Goal: Transaction & Acquisition: Purchase product/service

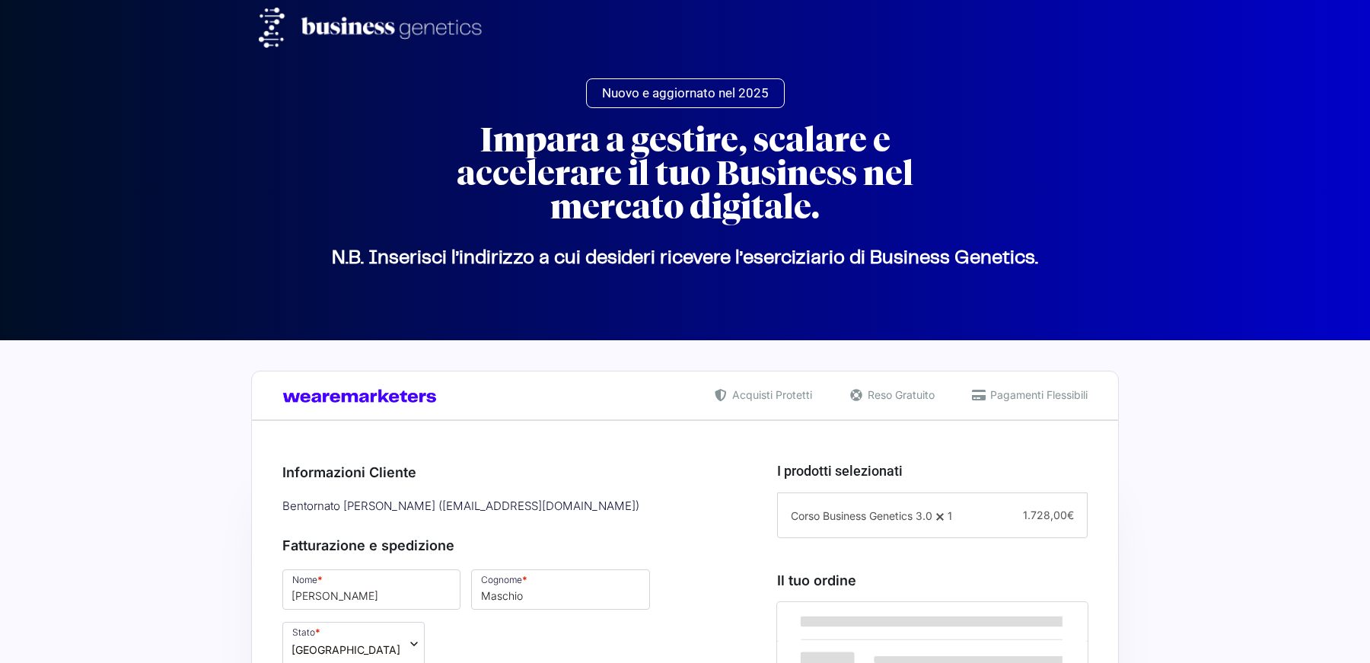
select select "NA"
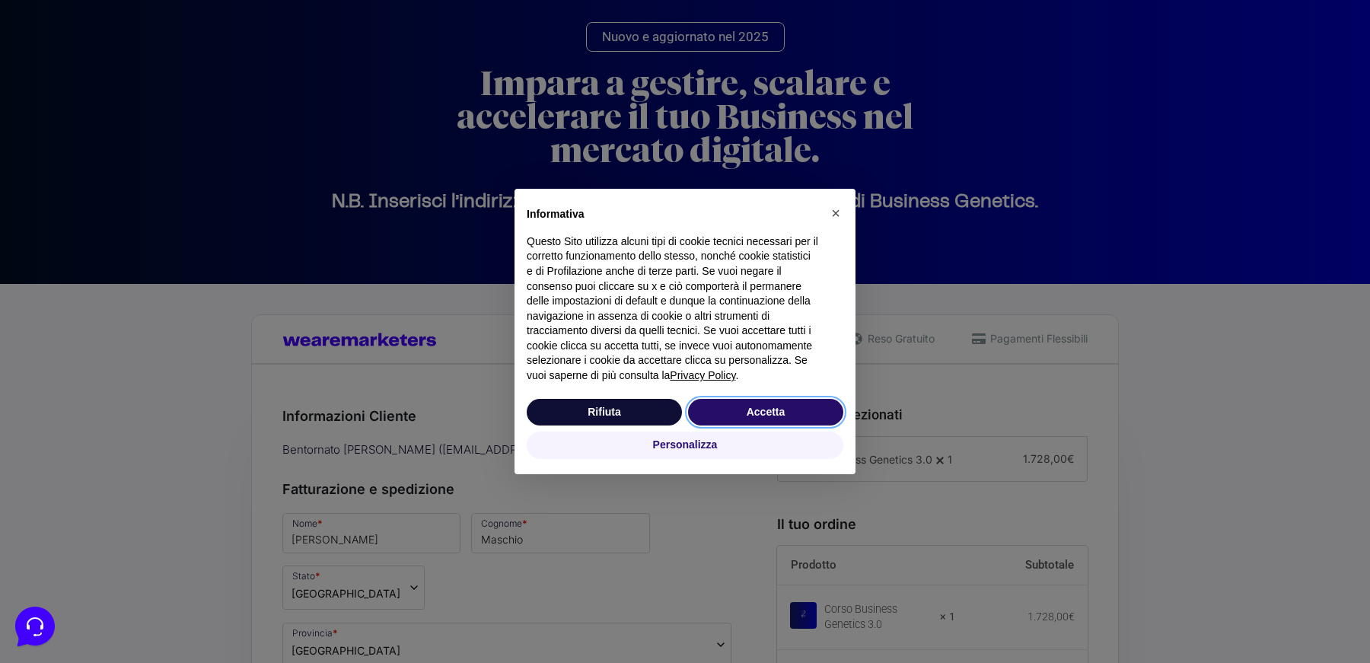
click at [740, 411] on button "Accetta" at bounding box center [765, 412] width 155 height 27
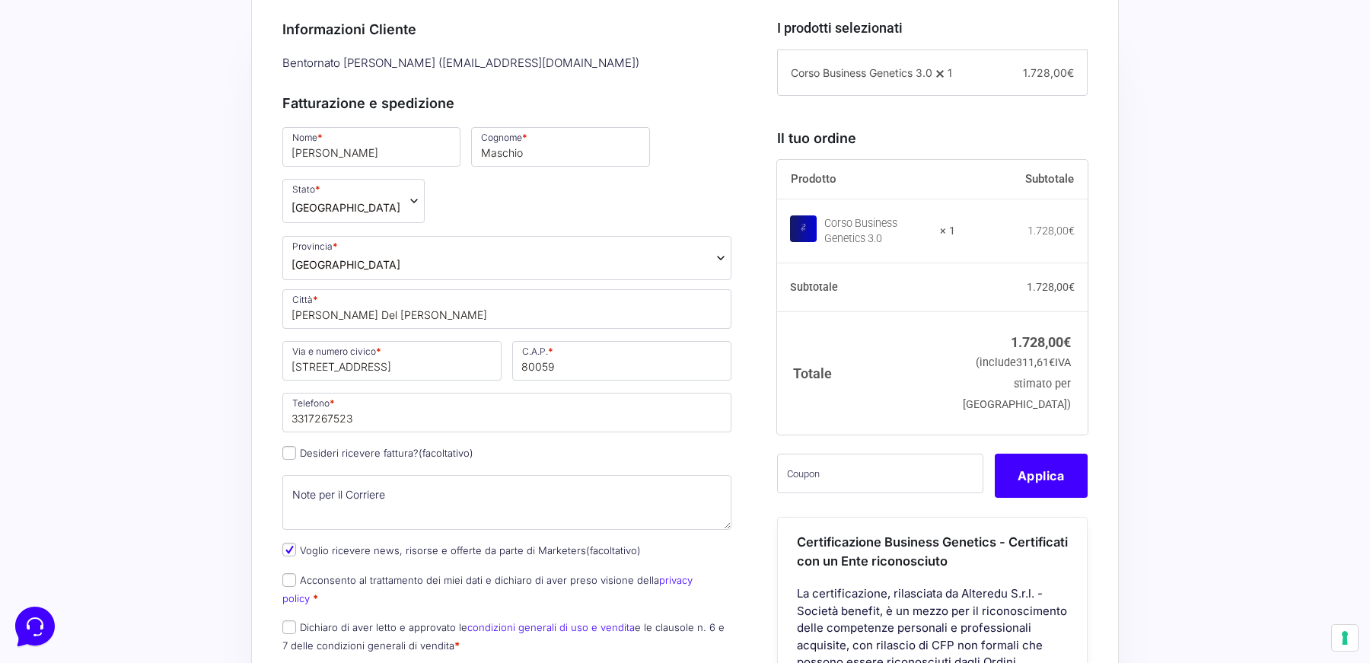
scroll to position [479, 0]
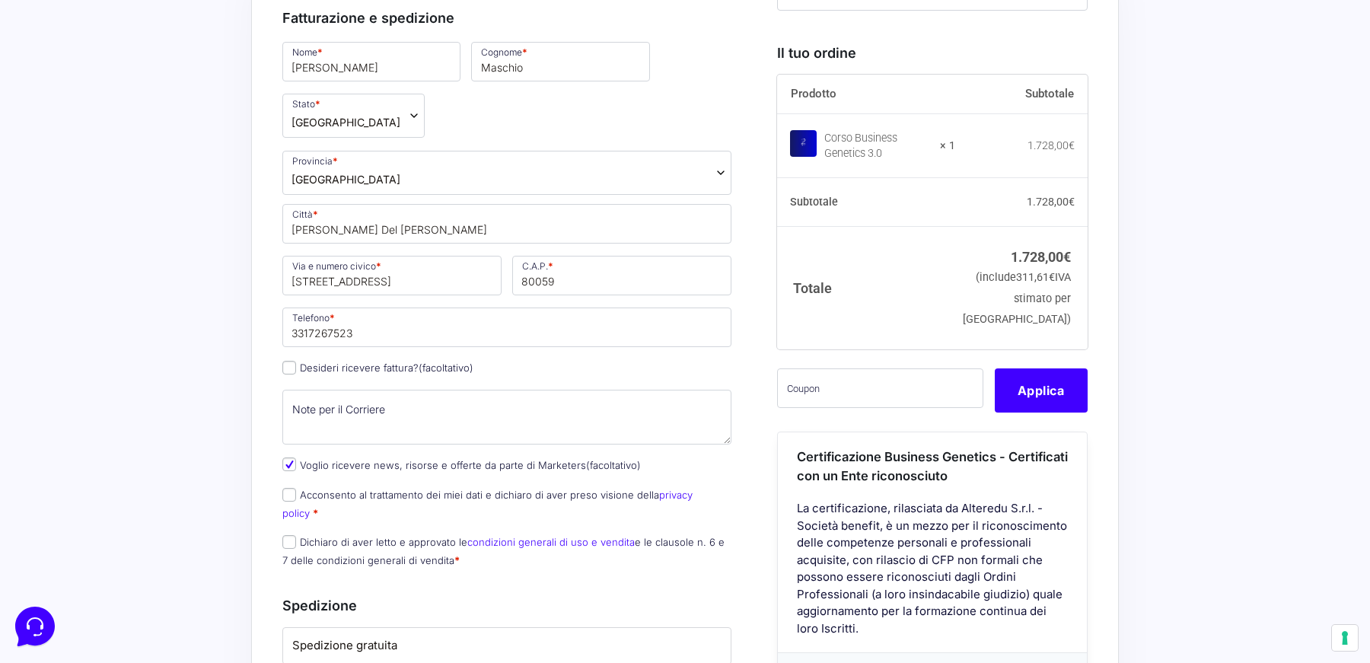
scroll to position [562, 0]
click at [400, 488] on label "Acconsento al trattamento dei miei dati e dichiaro di aver preso visione della …" at bounding box center [487, 503] width 410 height 30
click at [296, 487] on input "Acconsento al trattamento dei miei dati e dichiaro di aver preso visione della …" at bounding box center [289, 494] width 14 height 14
checkbox input "true"
click at [358, 530] on p "Dichiaro di aver letto e approvato le condizioni generali di uso e vendita e le…" at bounding box center [507, 550] width 460 height 40
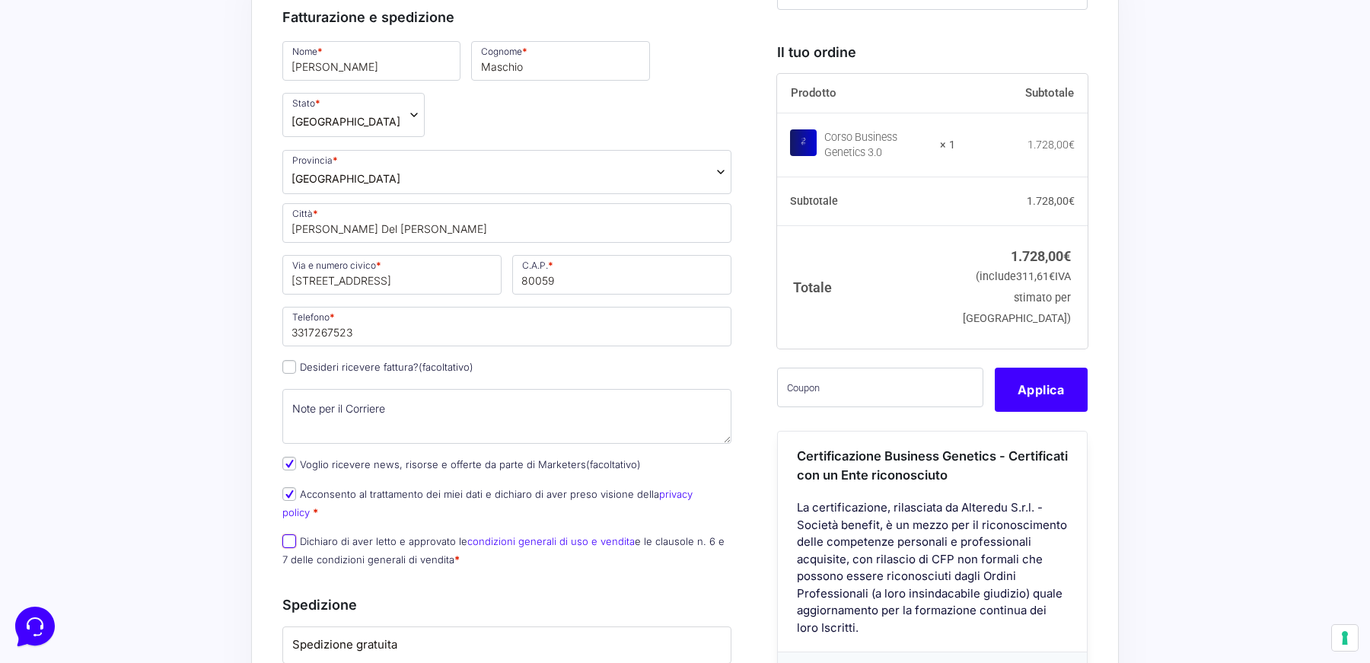
click at [288, 534] on input "Dichiaro di aver letto e approvato le condizioni generali di uso e vendita e le…" at bounding box center [289, 541] width 14 height 14
checkbox input "true"
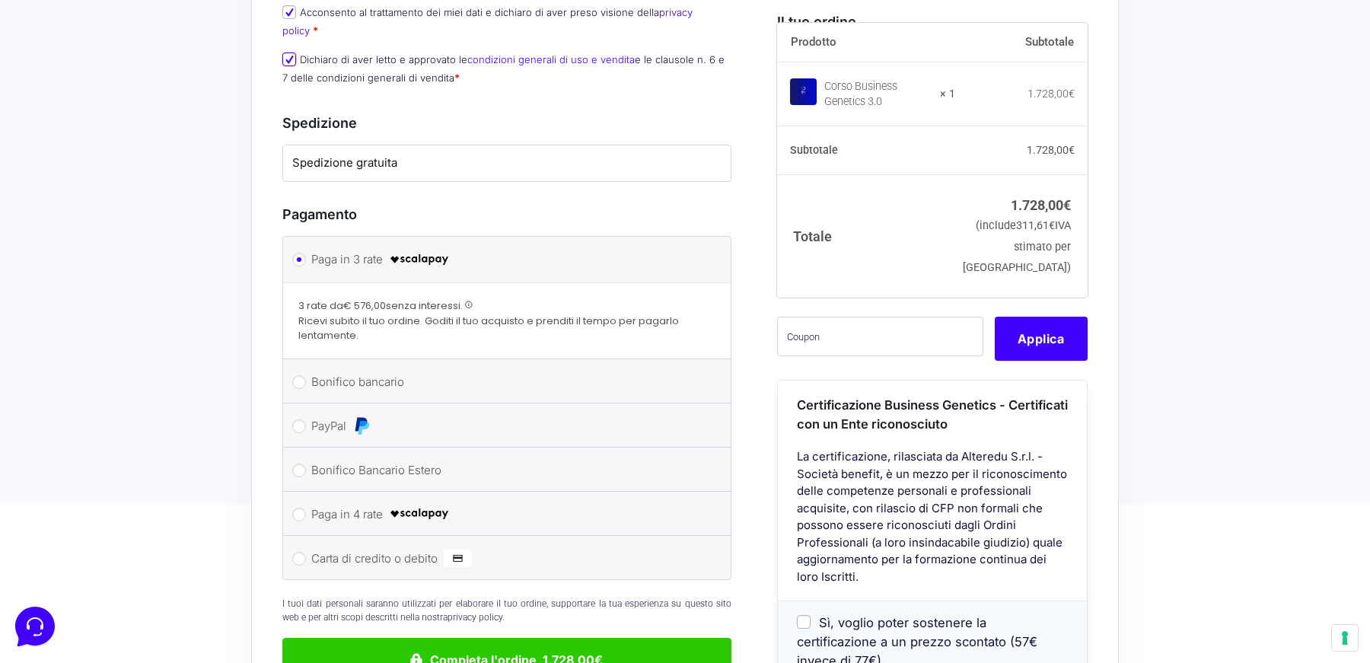
scroll to position [1046, 0]
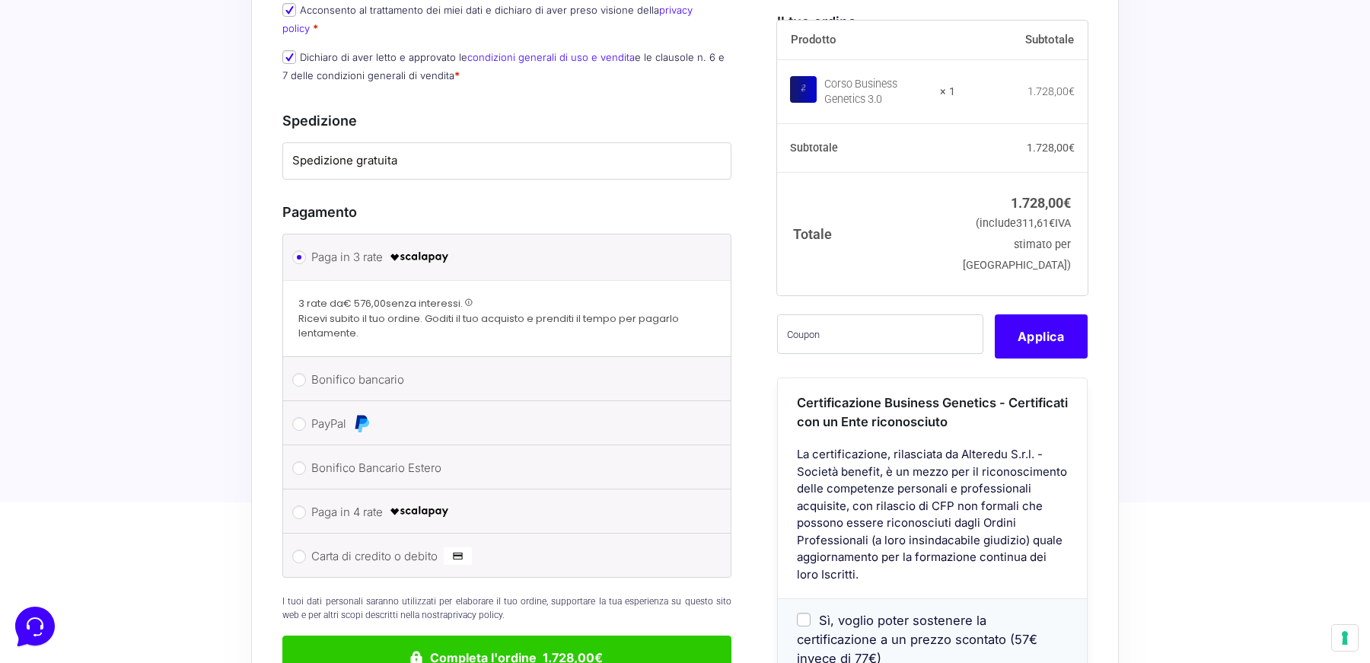
click at [349, 501] on label "Paga in 4 rate" at bounding box center [504, 512] width 386 height 23
click at [306, 505] on input "Paga in 4 rate" at bounding box center [299, 512] width 14 height 14
radio input "true"
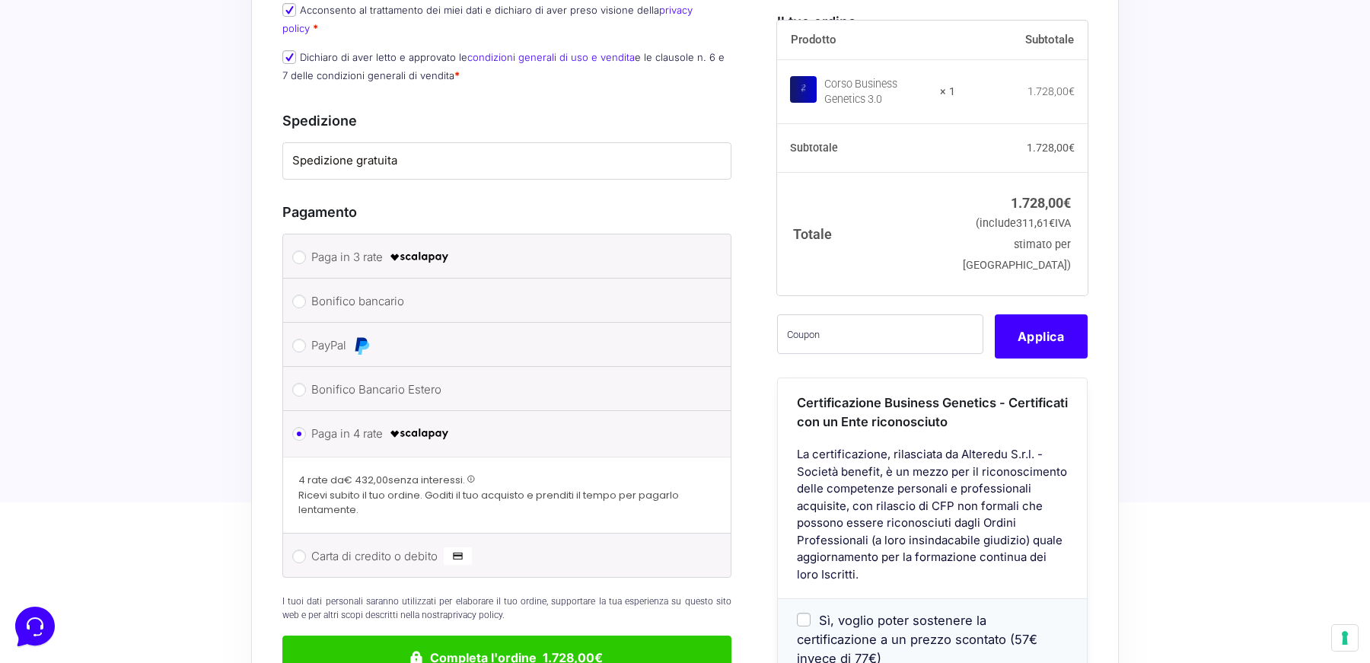
click at [469, 475] on span at bounding box center [471, 479] width 8 height 8
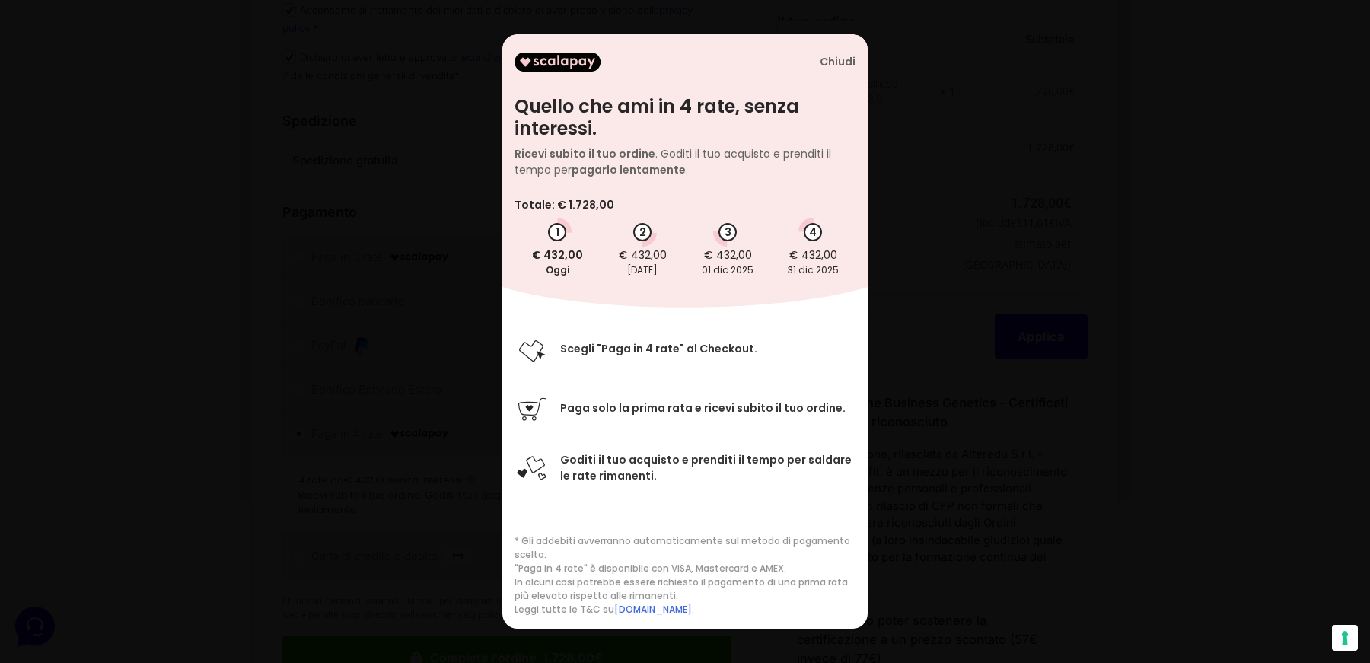
click at [843, 61] on div "Chiudi" at bounding box center [838, 62] width 36 height 13
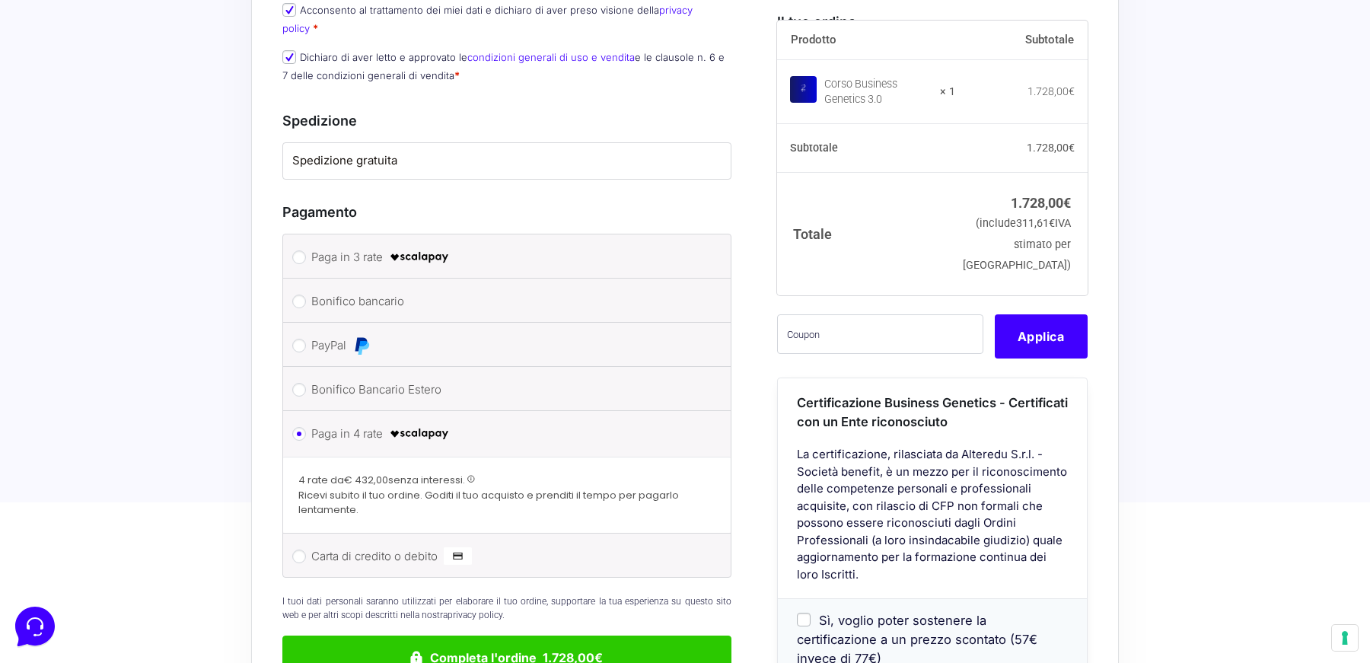
click at [379, 246] on label "Paga in 3 rate" at bounding box center [504, 257] width 386 height 23
click at [306, 250] on input "Paga in 3 rate" at bounding box center [299, 257] width 14 height 14
radio input "true"
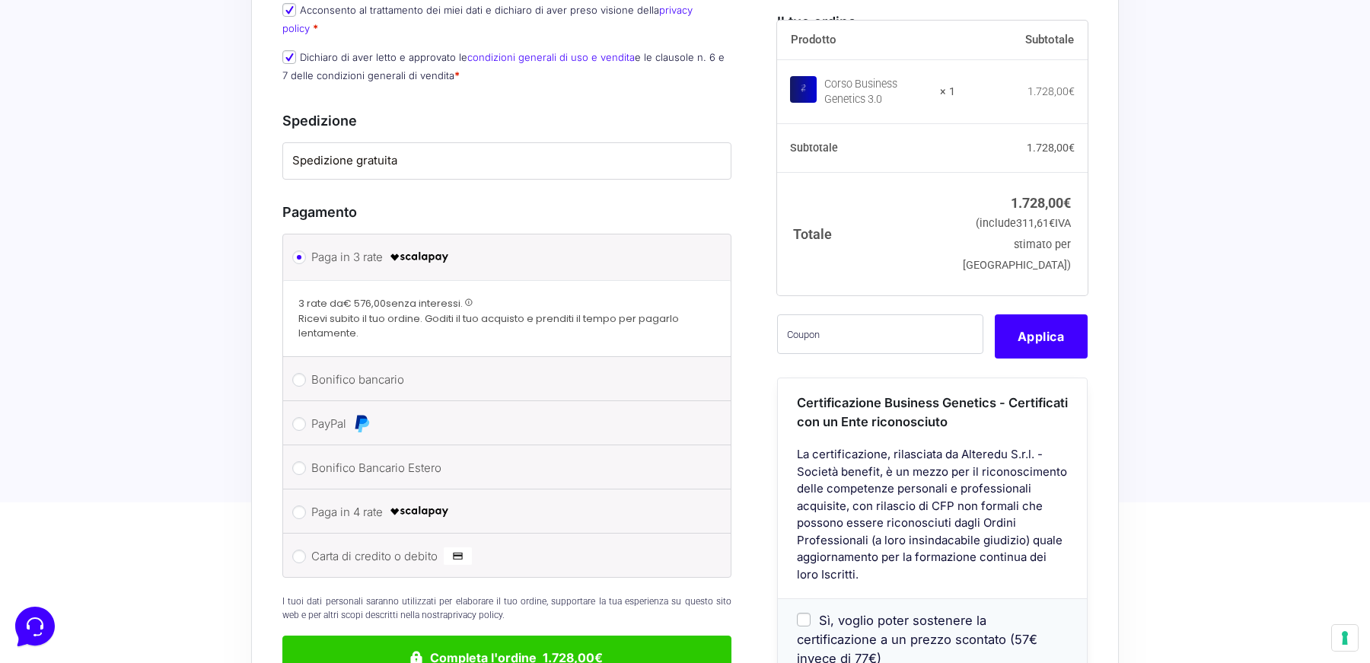
click at [351, 501] on label "Paga in 4 rate" at bounding box center [504, 512] width 386 height 23
click at [306, 505] on input "Paga in 4 rate" at bounding box center [299, 512] width 14 height 14
radio input "true"
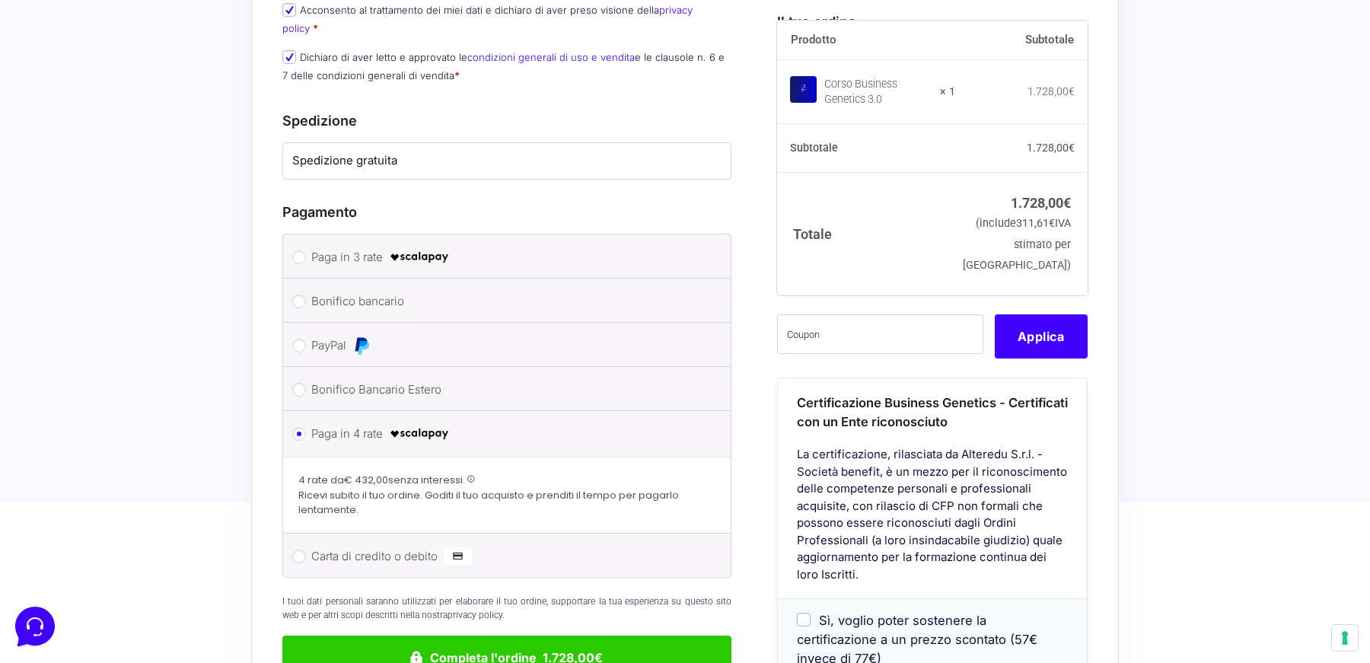
click at [307, 234] on li "Paga in 3 rate" at bounding box center [506, 256] width 447 height 44
click at [298, 250] on input "Paga in 3 rate" at bounding box center [299, 257] width 14 height 14
radio input "true"
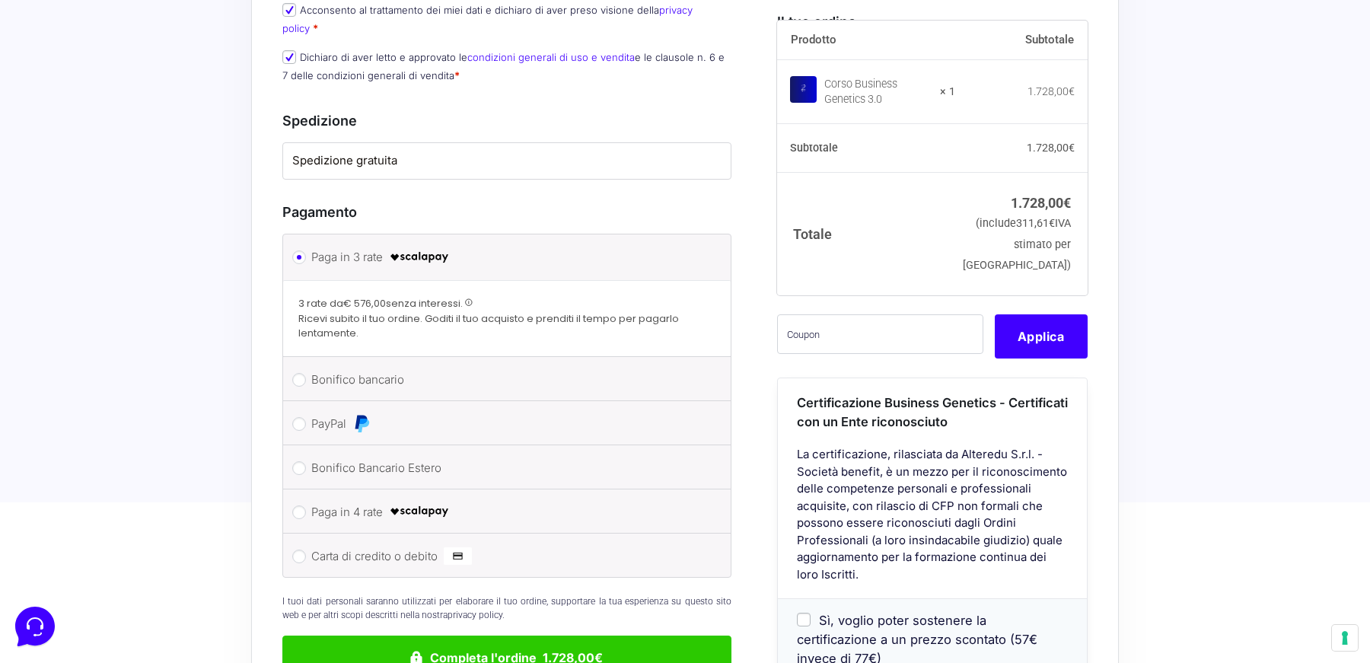
click at [469, 298] on span at bounding box center [469, 302] width 8 height 8
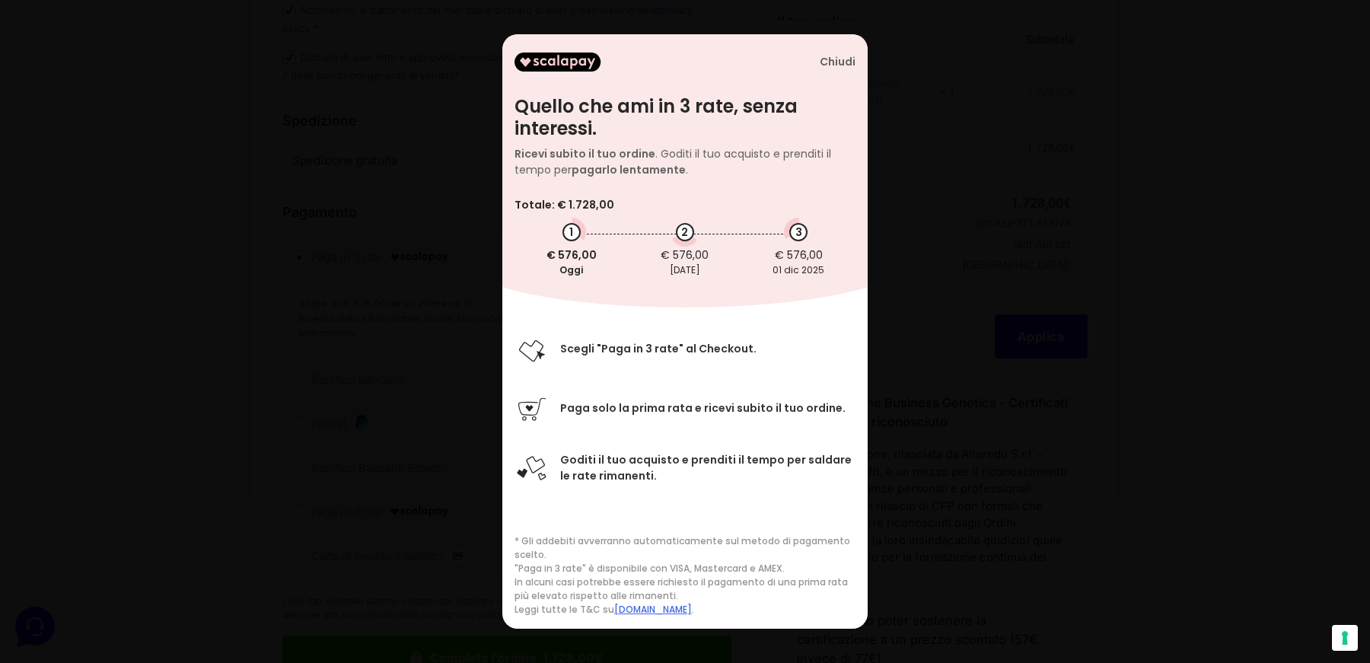
click at [844, 60] on div "Chiudi" at bounding box center [838, 62] width 36 height 13
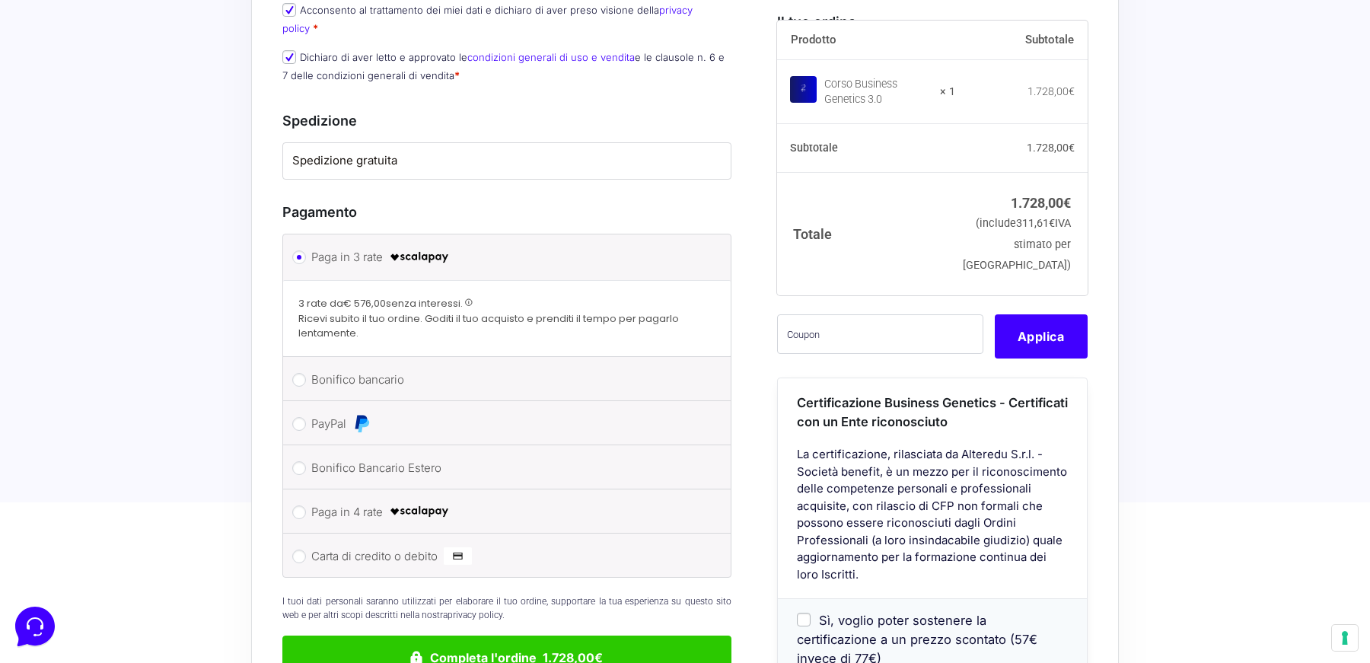
click at [309, 489] on li "Paga in 4 rate" at bounding box center [506, 511] width 447 height 44
click at [301, 505] on input "Paga in 4 rate" at bounding box center [299, 512] width 14 height 14
radio input "true"
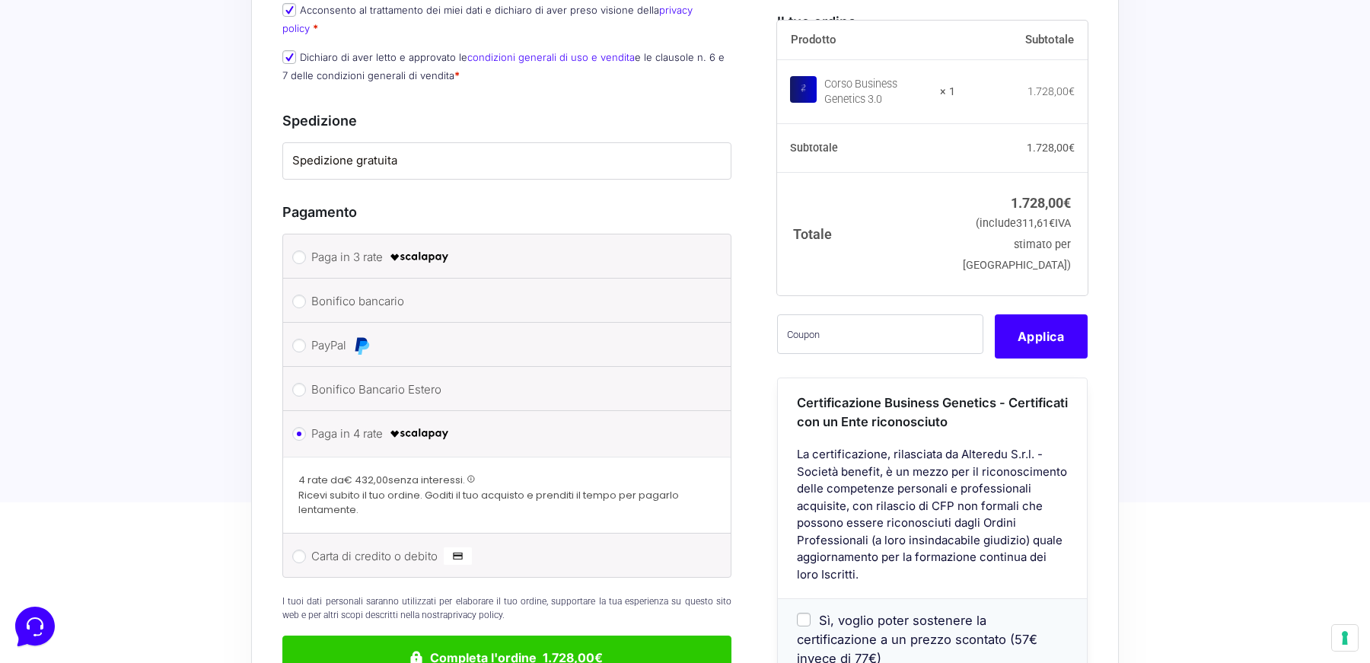
click at [466, 473] on span "4 rate da € 432,00 senza interessi." at bounding box center [386, 480] width 177 height 14
click at [473, 475] on span at bounding box center [471, 479] width 8 height 8
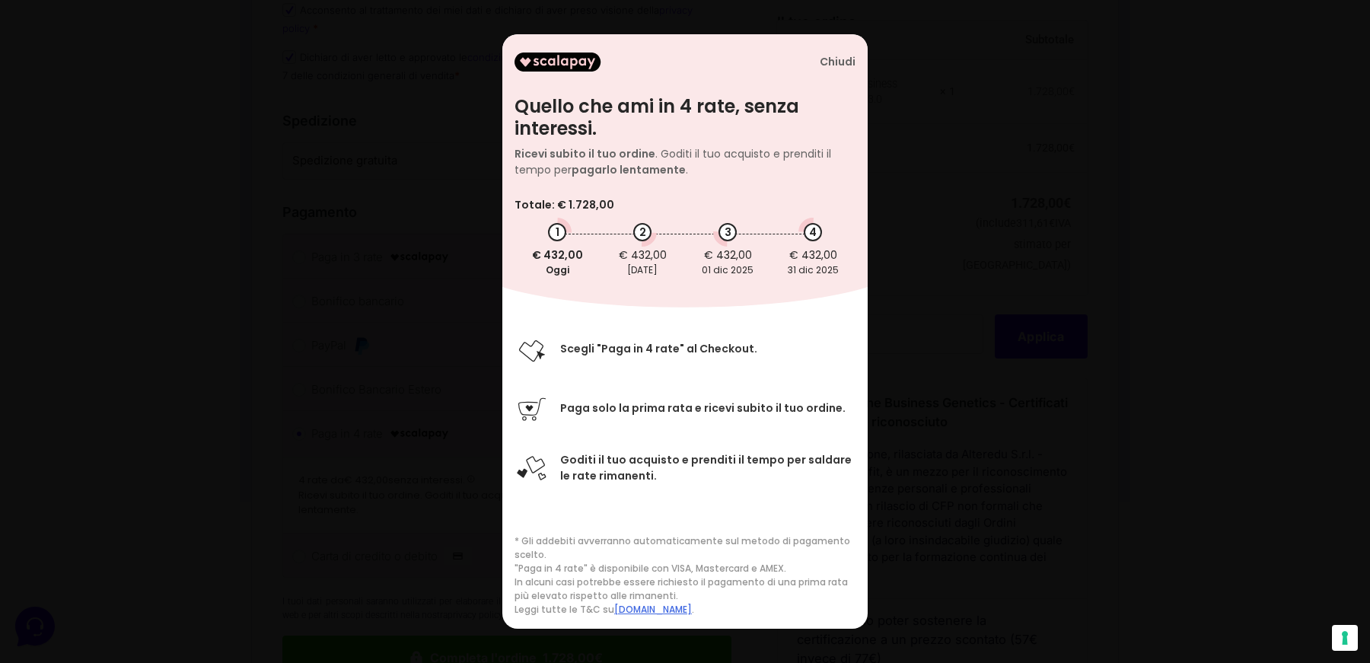
click at [842, 56] on div "Chiudi" at bounding box center [838, 62] width 36 height 13
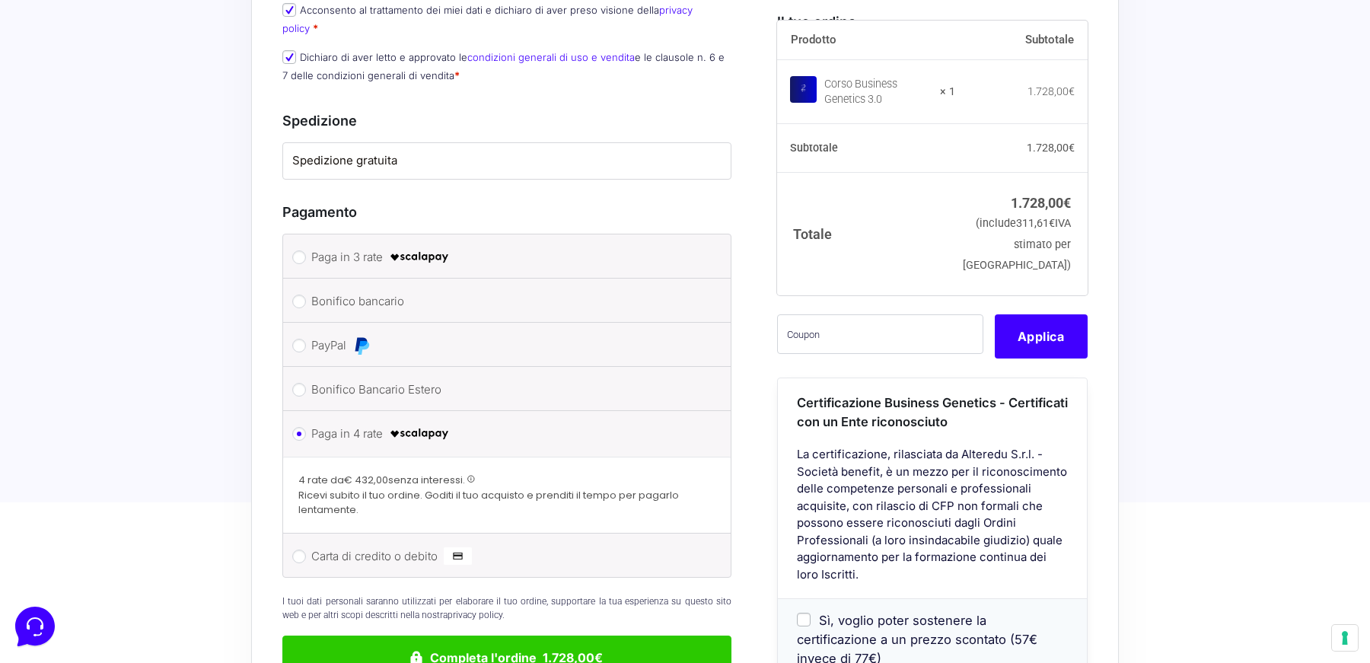
click at [344, 246] on label "Paga in 3 rate" at bounding box center [504, 257] width 386 height 23
click at [306, 250] on input "Paga in 3 rate" at bounding box center [299, 257] width 14 height 14
radio input "true"
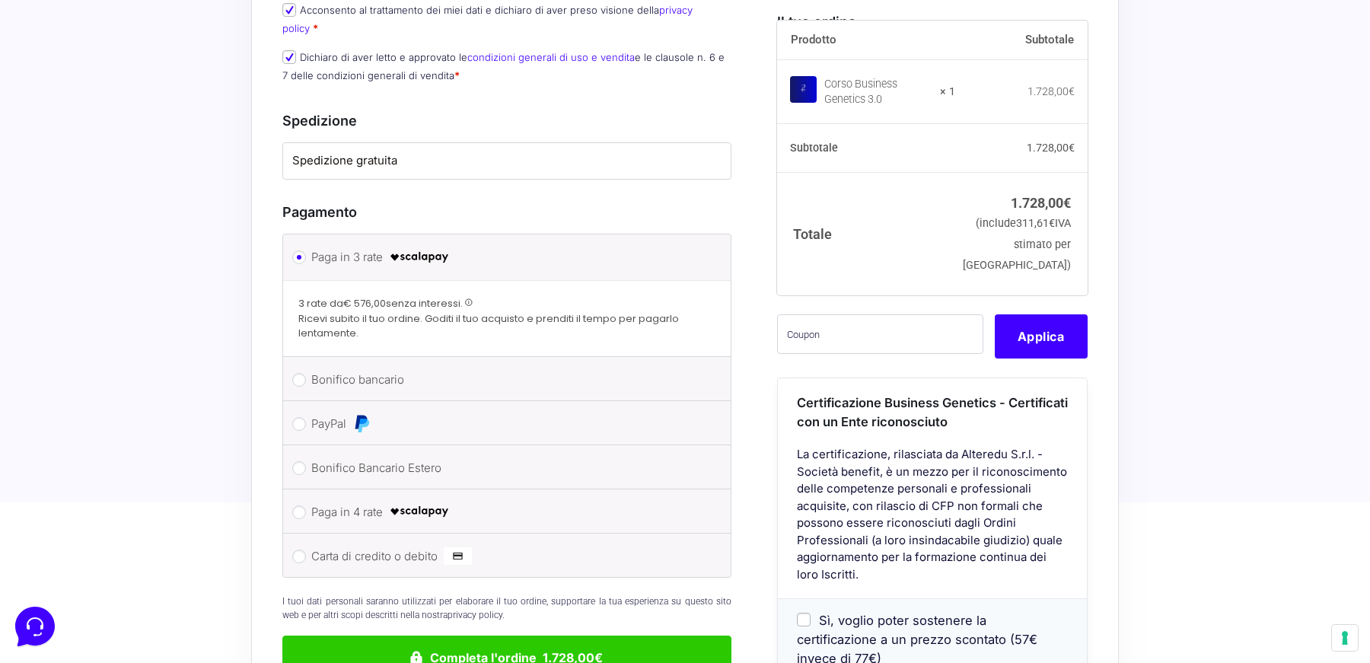
click at [304, 401] on li "PayPal Procedi al pagamento via PayPal." at bounding box center [506, 423] width 447 height 44
click at [303, 417] on input "PayPal" at bounding box center [299, 424] width 14 height 14
radio input "true"
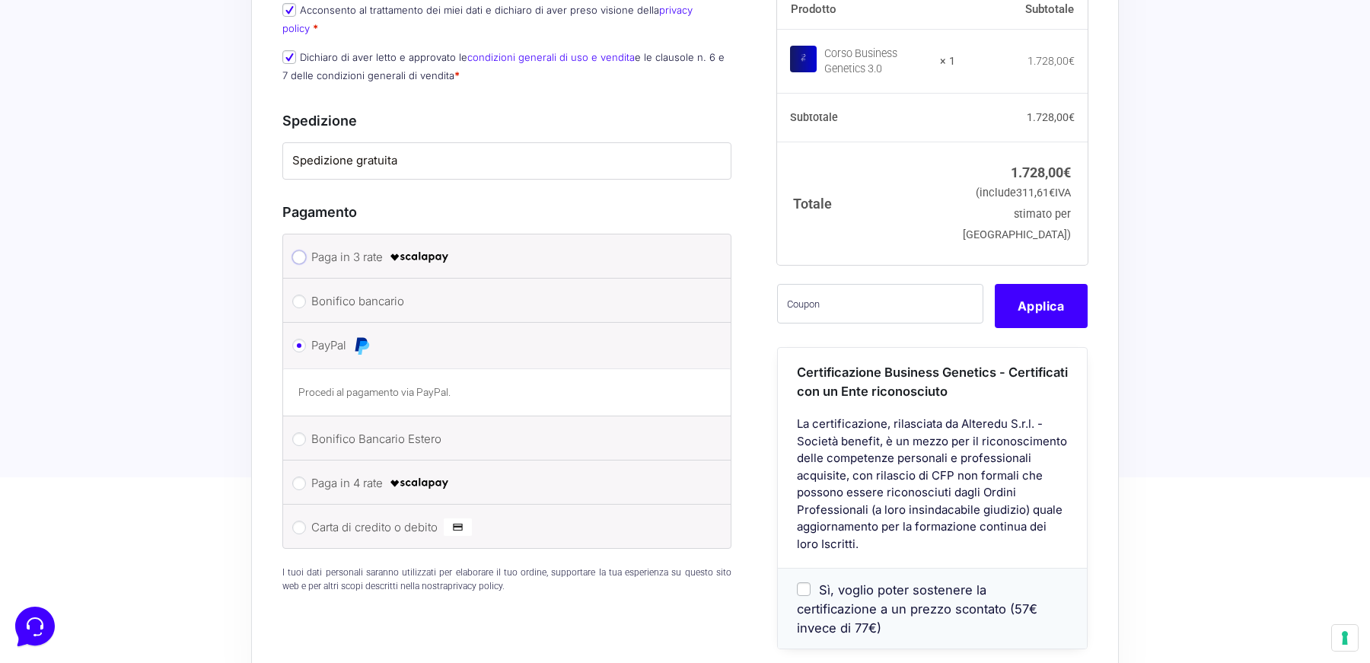
click at [299, 250] on input "Paga in 3 rate" at bounding box center [299, 257] width 14 height 14
radio input "true"
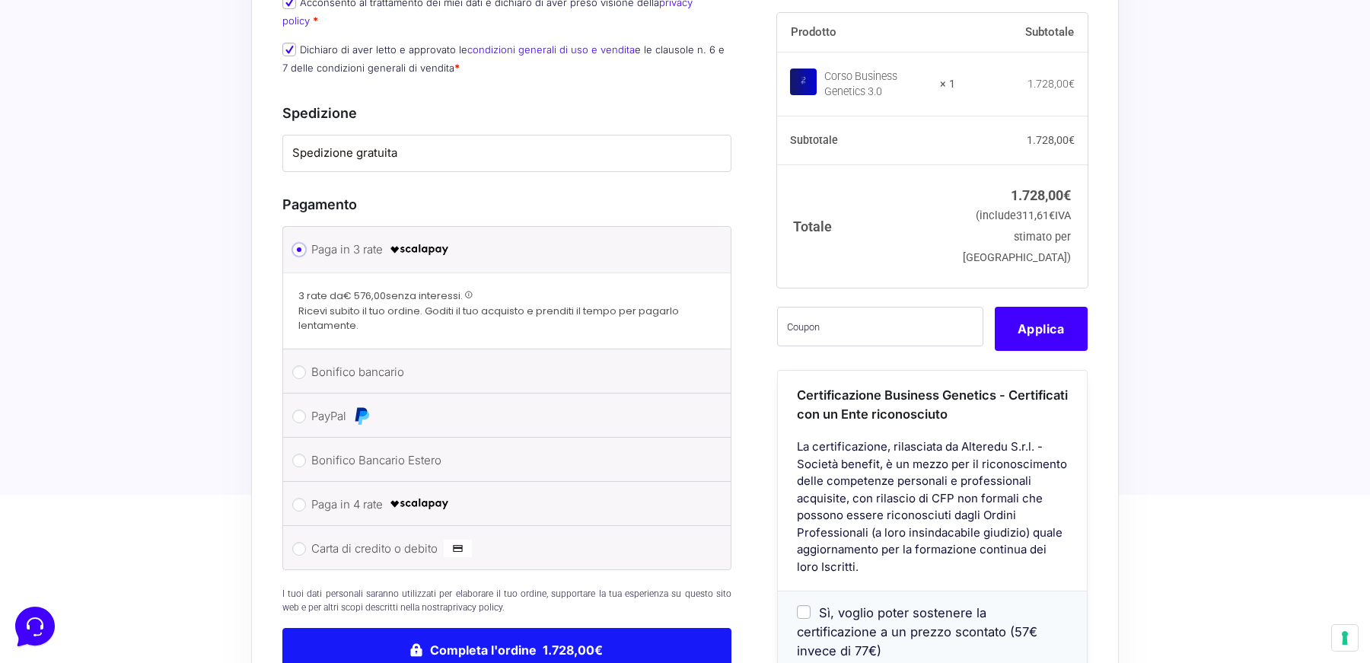
scroll to position [1140, 0]
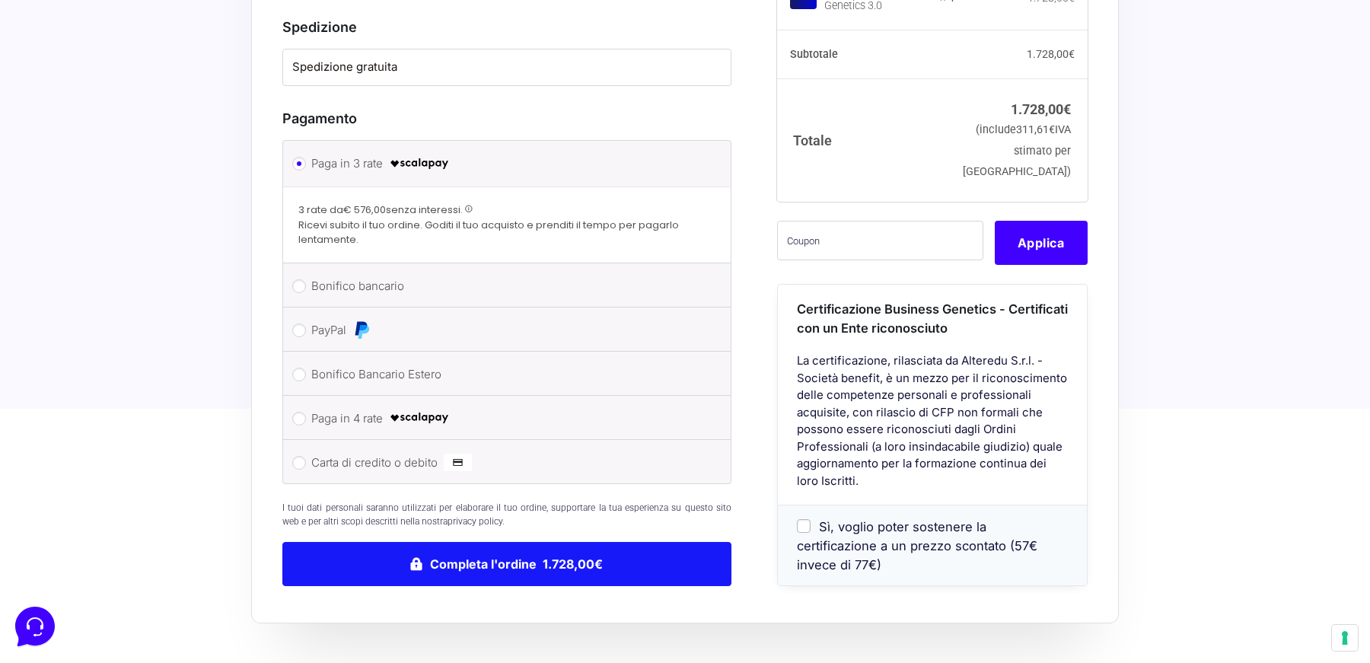
click at [482, 542] on button "Completa l'ordine 1.728,00€" at bounding box center [506, 564] width 449 height 44
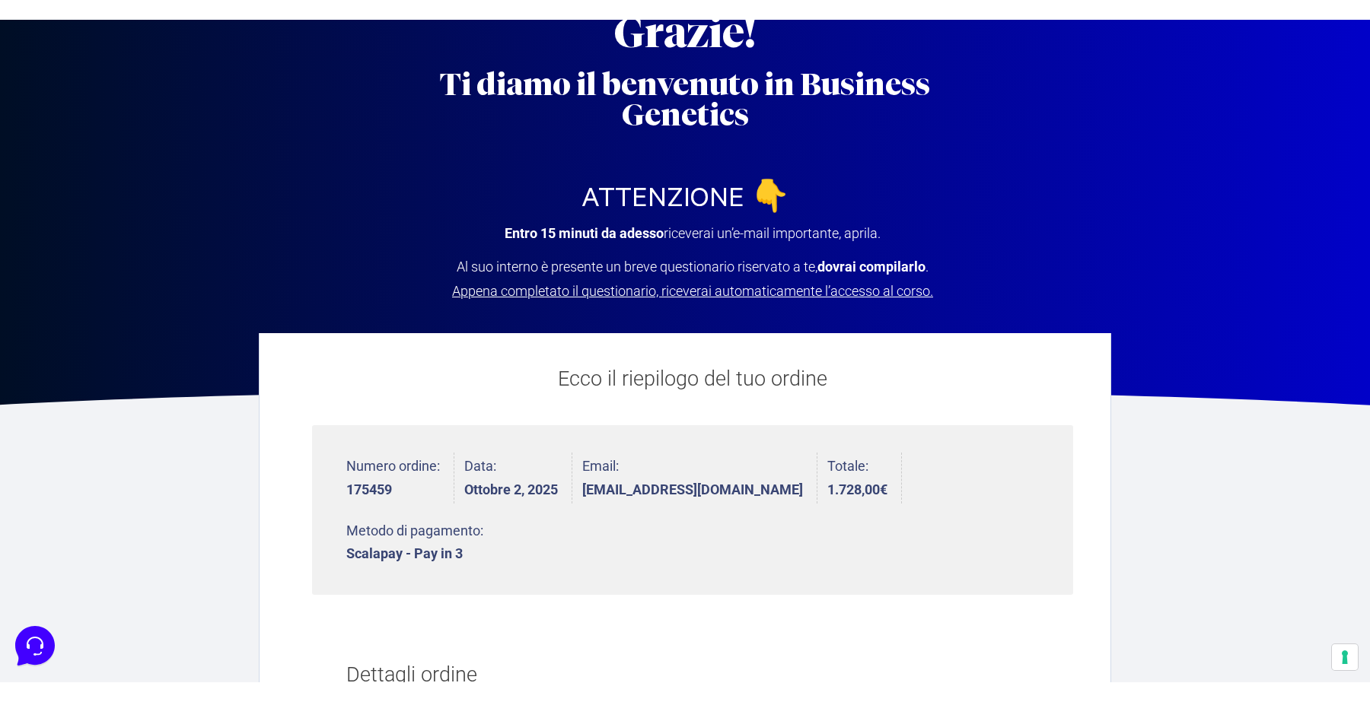
scroll to position [2, 0]
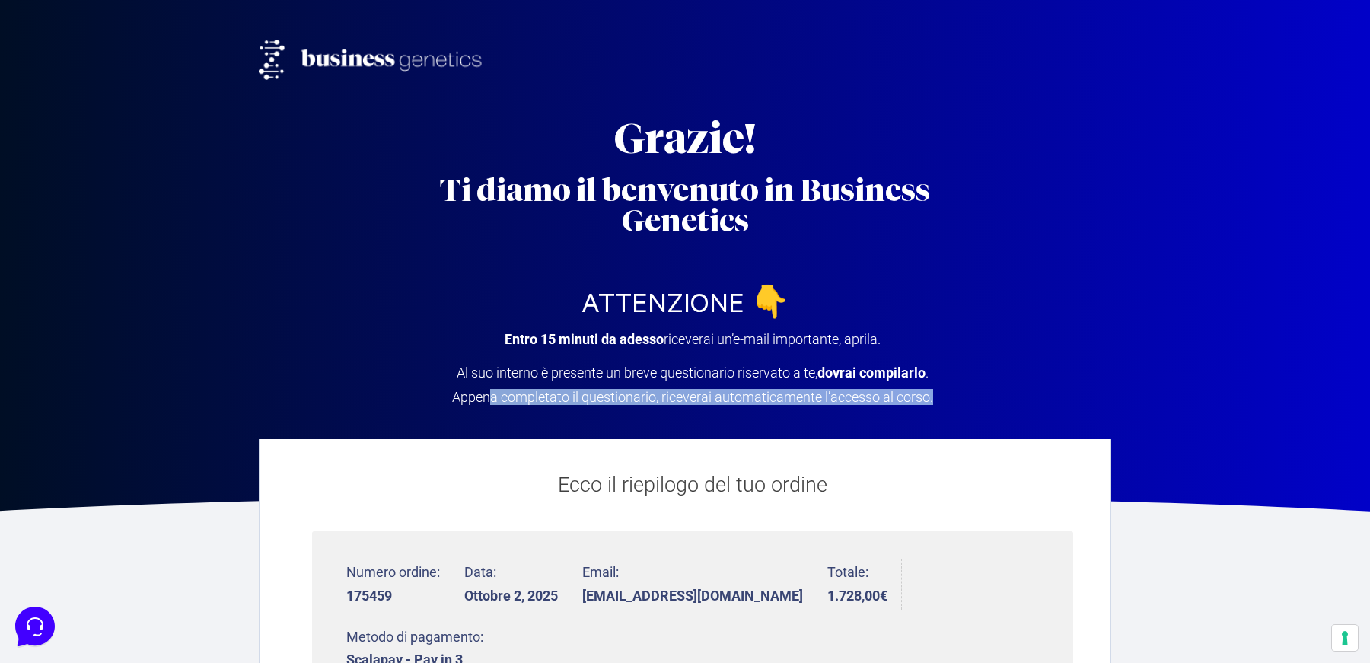
drag, startPoint x: 492, startPoint y: 362, endPoint x: 491, endPoint y: 396, distance: 33.5
click at [491, 396] on div "Grazie! Ti diamo il benvenuto in Business Genetics ATTENZIONE 👇 Entro 15 minuti…" at bounding box center [684, 202] width 867 height 458
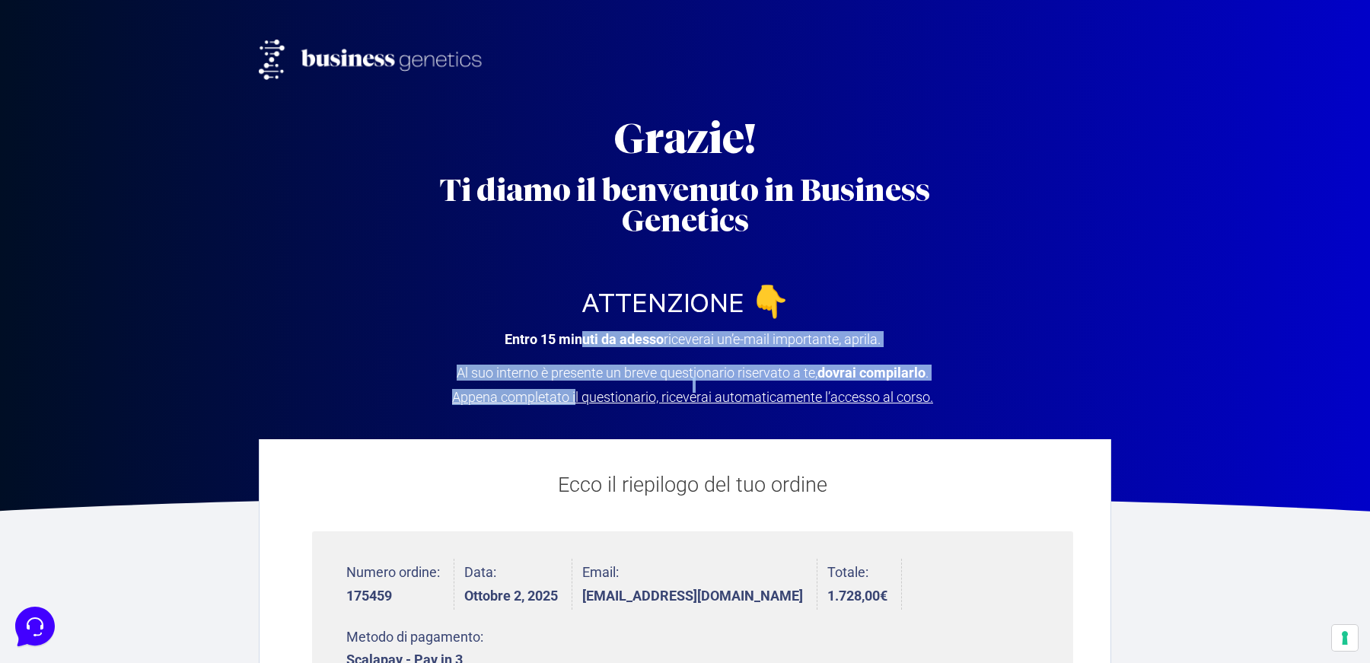
drag, startPoint x: 577, startPoint y: 305, endPoint x: 574, endPoint y: 368, distance: 62.5
click at [574, 368] on div "Entro 15 minuti da adesso riceverai un’e-mail importante, aprila. Al suo intern…" at bounding box center [685, 368] width 548 height 70
click at [574, 389] on span "Appena completato il questionario, riceverai automaticamente l’accesso al corso." at bounding box center [692, 397] width 481 height 16
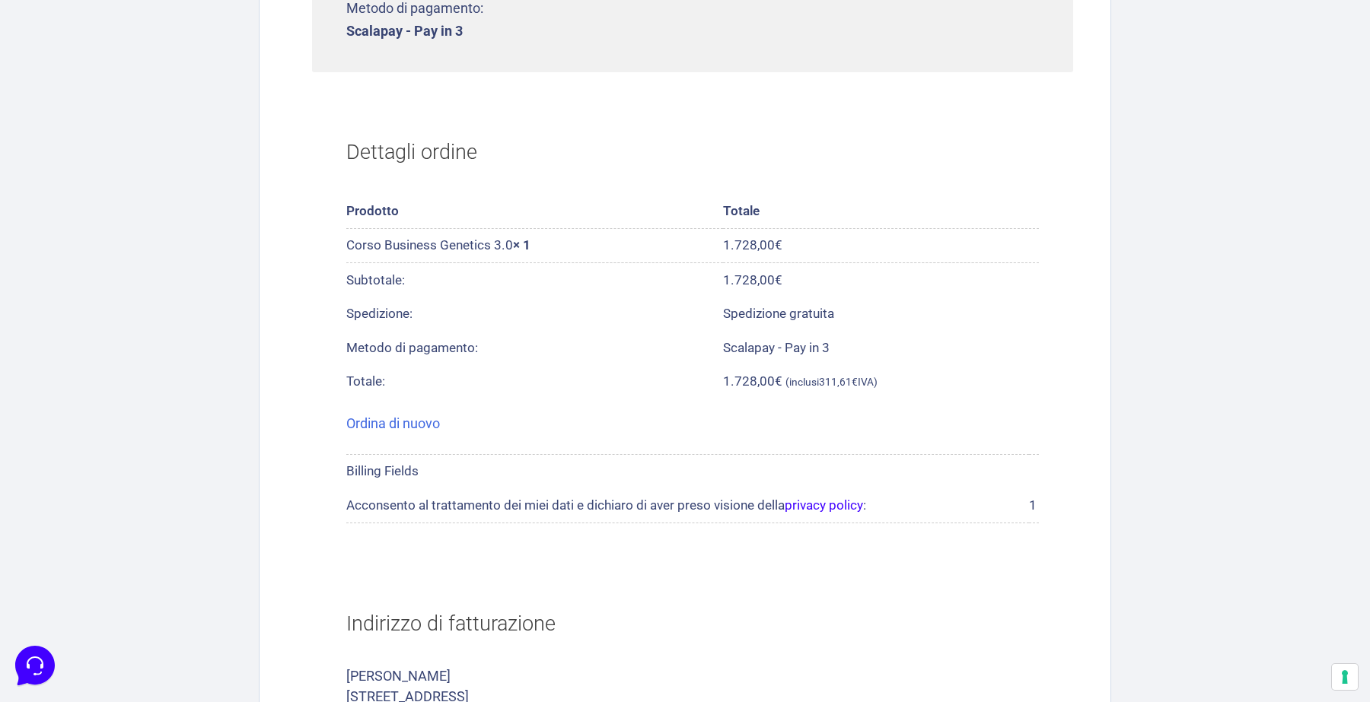
scroll to position [846, 0]
